Goal: Task Accomplishment & Management: Manage account settings

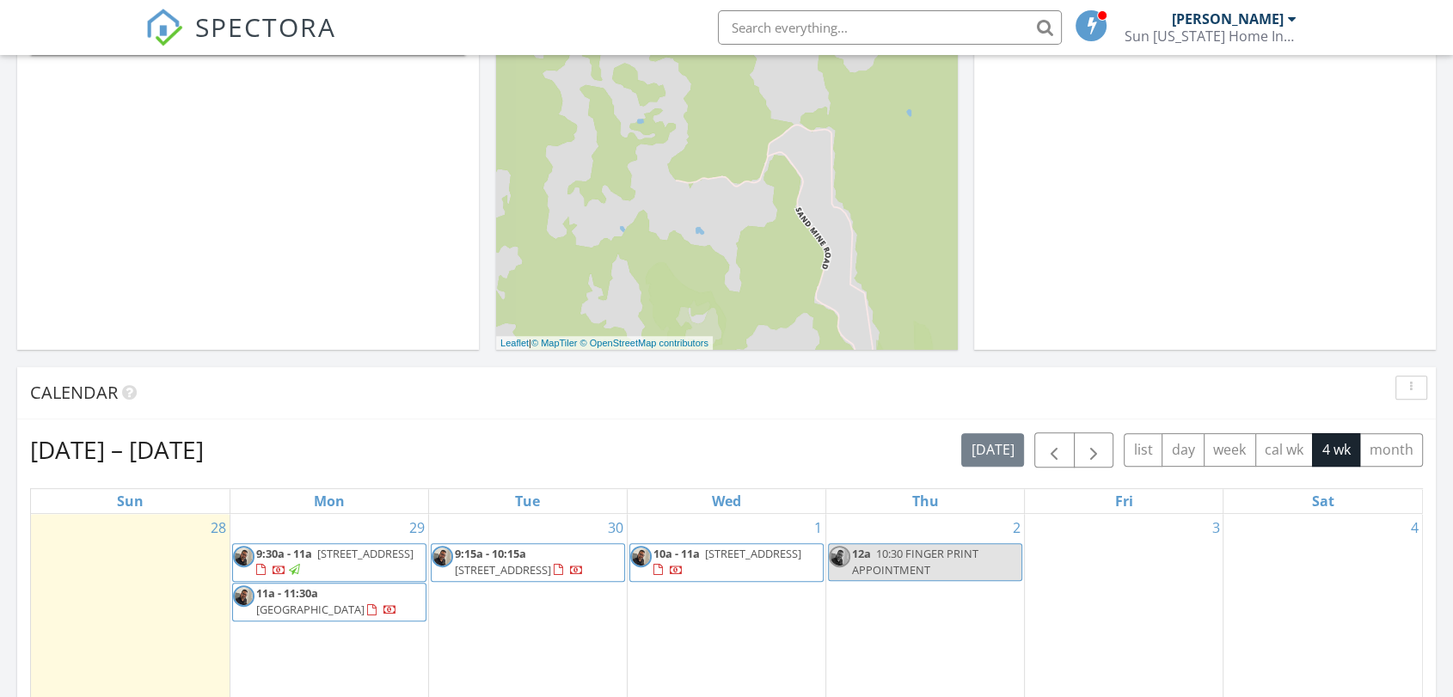
scroll to position [572, 0]
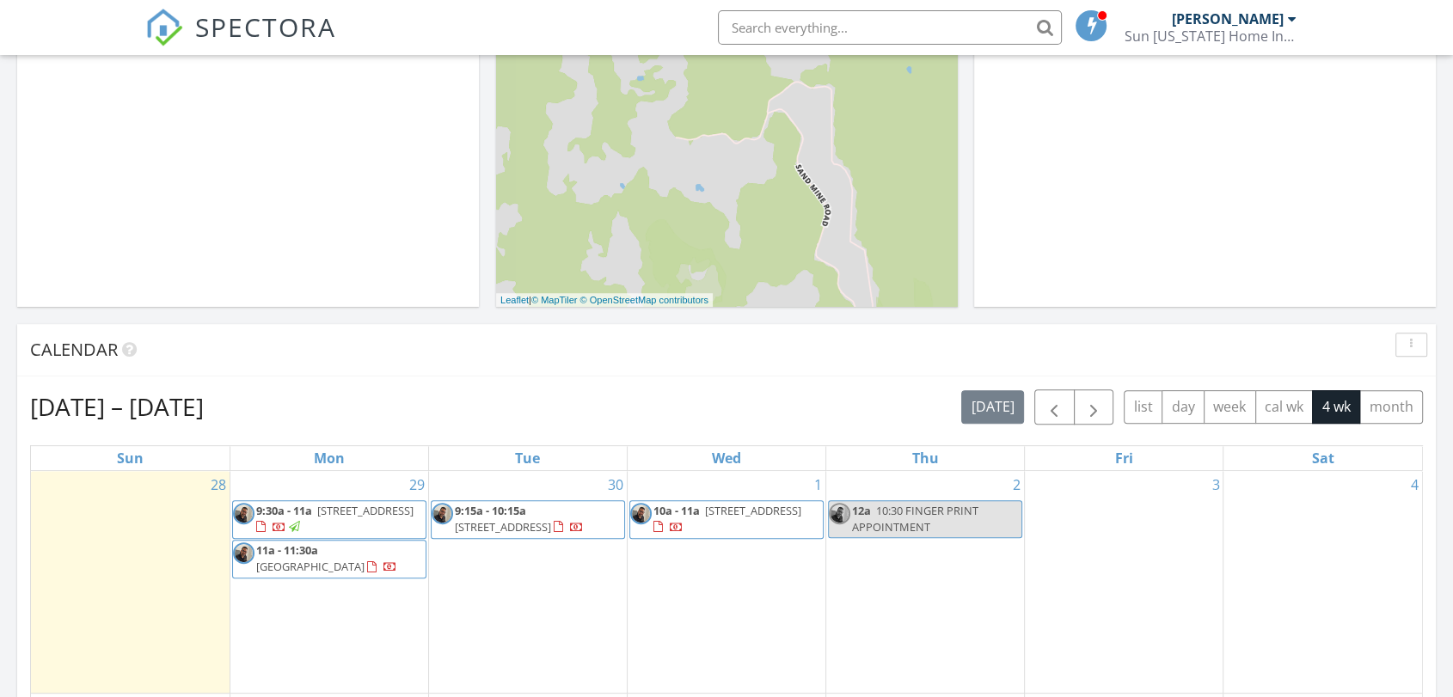
click at [340, 559] on span "[GEOGRAPHIC_DATA]" at bounding box center [310, 566] width 108 height 15
click at [332, 514] on span "[STREET_ADDRESS]" at bounding box center [365, 510] width 96 height 15
